Goal: Transaction & Acquisition: Purchase product/service

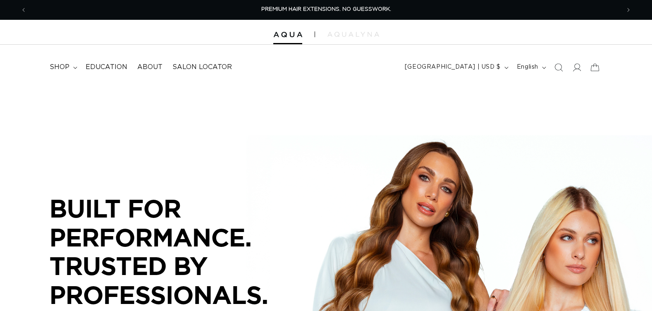
click at [561, 69] on icon "Search" at bounding box center [559, 67] width 8 height 8
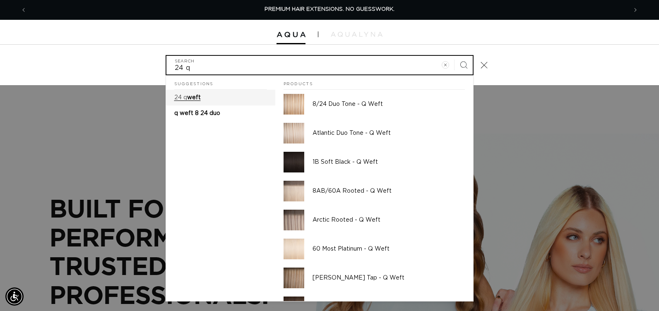
type input "24 q"
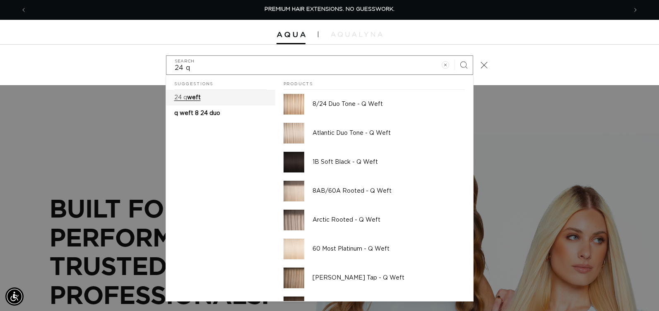
click at [193, 98] on span "weft" at bounding box center [194, 98] width 14 height 6
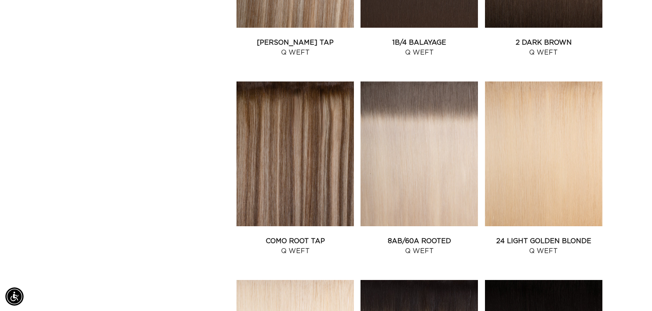
scroll to position [703, 0]
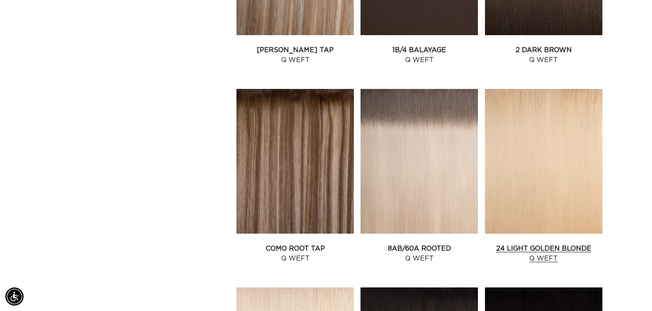
click at [558, 244] on link "24 Light Golden Blonde Q Weft" at bounding box center [543, 254] width 117 height 20
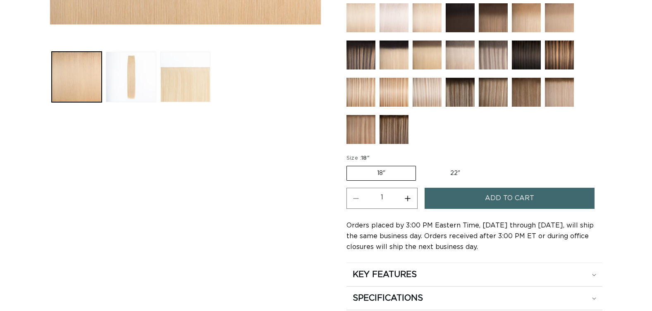
click at [464, 174] on label "22" Variant sold out or unavailable" at bounding box center [455, 173] width 70 height 14
click at [421, 165] on input "22" Variant sold out or unavailable" at bounding box center [420, 164] width 0 height 0
radio input "true"
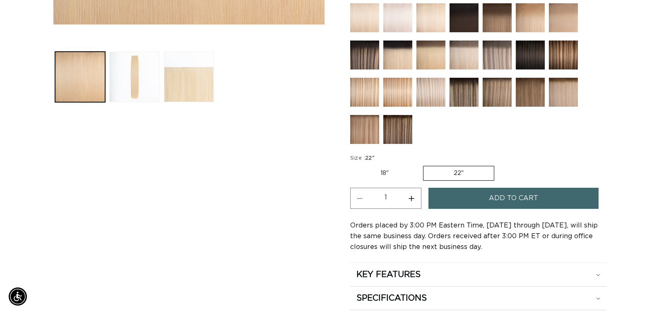
scroll to position [0, 594]
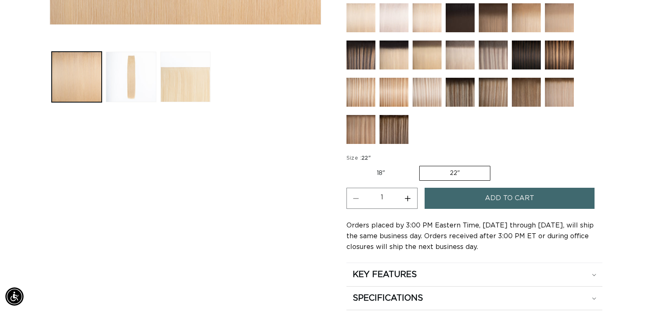
click at [470, 200] on button "Add to cart" at bounding box center [510, 198] width 170 height 21
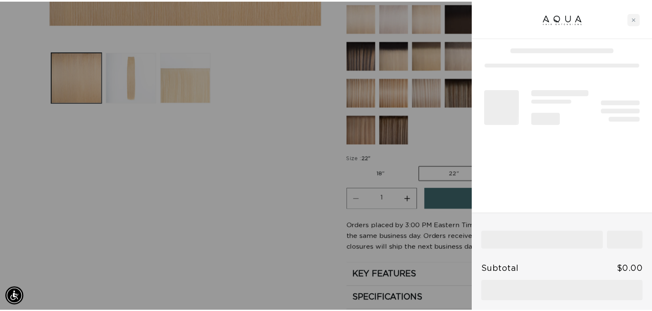
scroll to position [0, 1200]
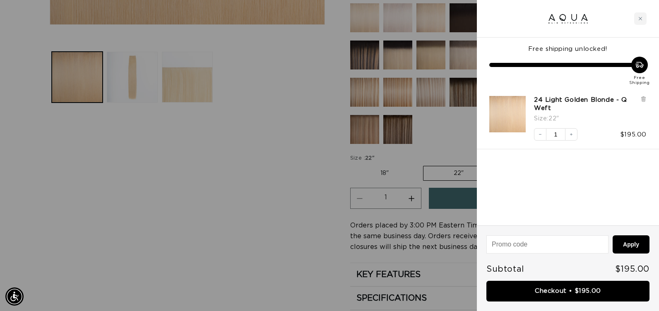
click at [284, 197] on div at bounding box center [329, 155] width 659 height 311
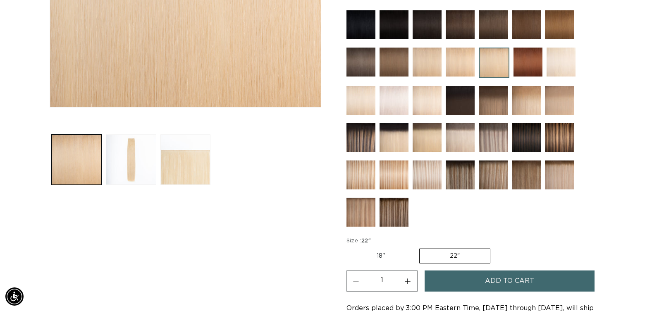
scroll to position [0, 594]
click at [464, 180] on img at bounding box center [460, 175] width 29 height 29
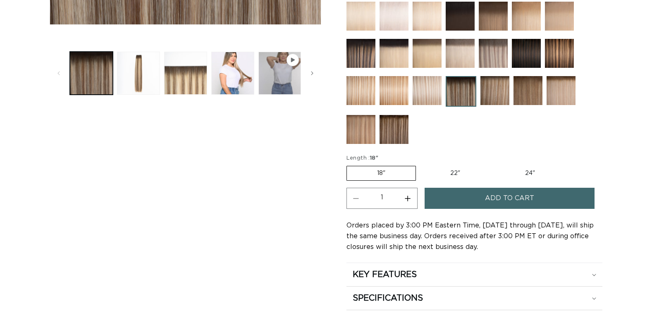
click at [463, 175] on label "22" Variant sold out or unavailable" at bounding box center [455, 173] width 70 height 14
click at [421, 165] on input "22" Variant sold out or unavailable" at bounding box center [420, 164] width 0 height 0
radio input "true"
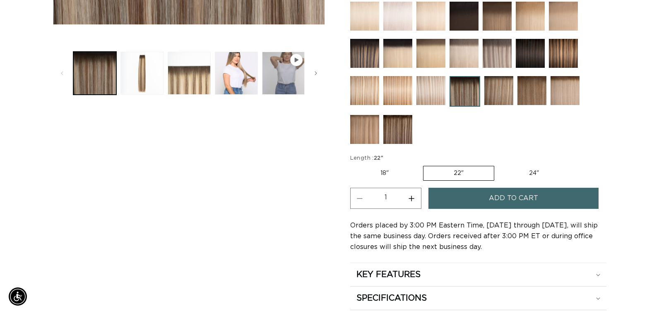
scroll to position [0, 594]
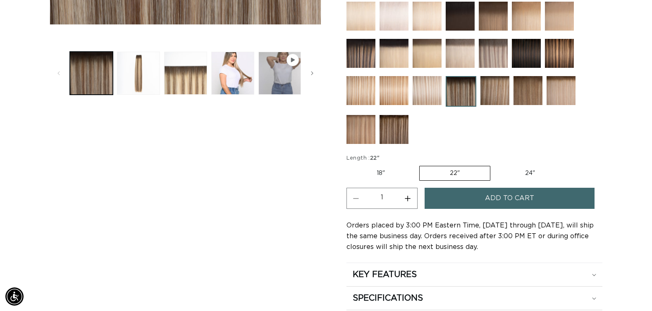
click at [465, 196] on button "Add to cart" at bounding box center [510, 198] width 170 height 21
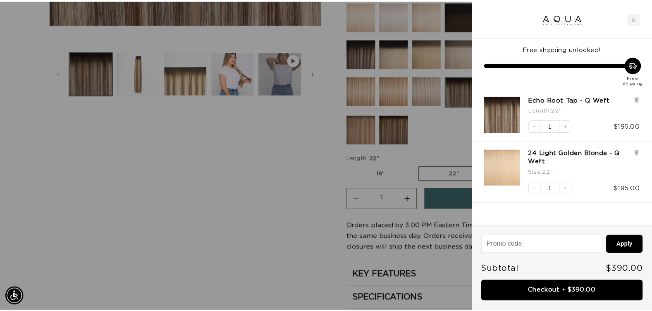
scroll to position [0, 600]
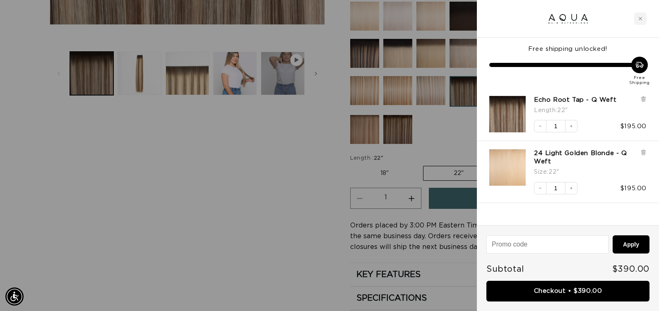
click at [228, 307] on div at bounding box center [329, 155] width 659 height 311
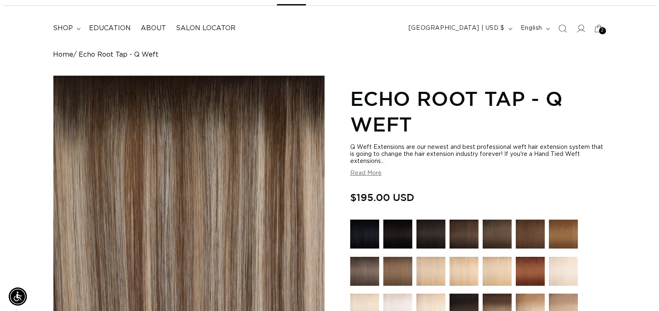
scroll to position [0, 0]
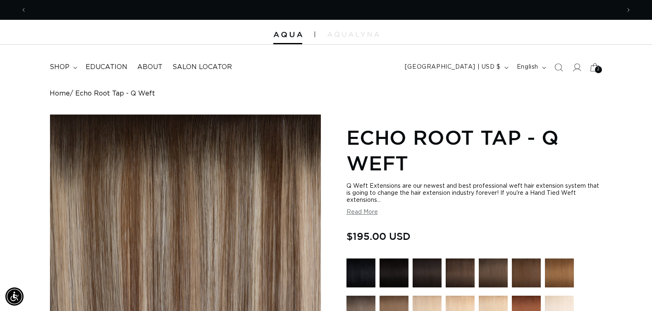
click at [595, 69] on icon at bounding box center [594, 67] width 19 height 19
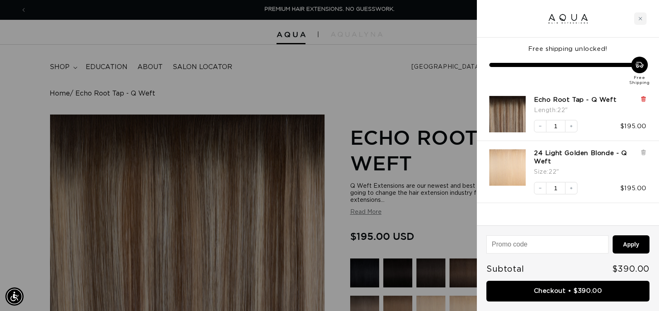
click at [642, 99] on icon at bounding box center [642, 99] width 3 height 4
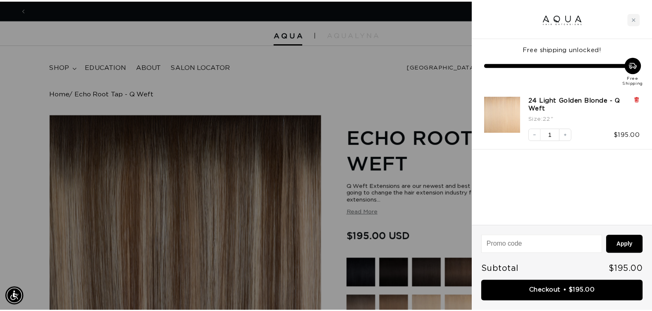
scroll to position [0, 600]
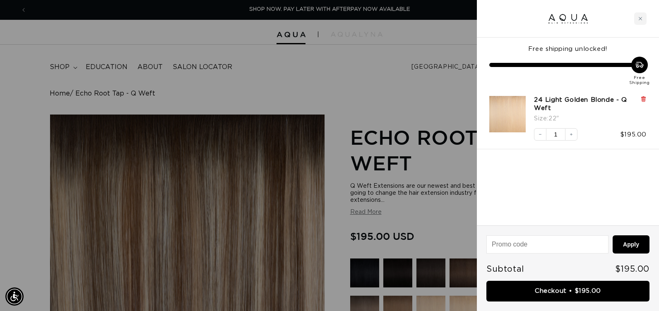
click at [642, 100] on icon at bounding box center [643, 98] width 2 height 4
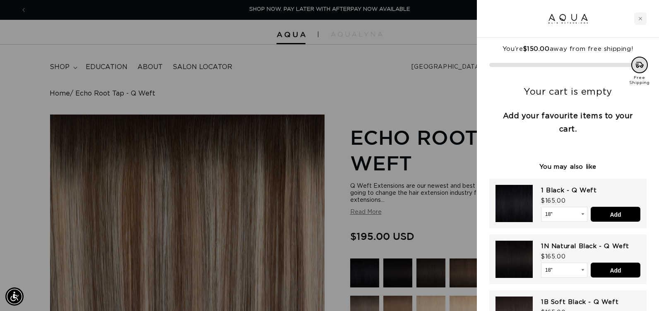
click at [393, 79] on div at bounding box center [329, 155] width 659 height 311
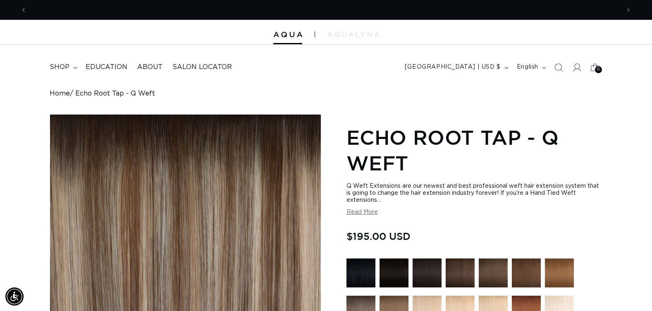
scroll to position [0, 1187]
